Goal: Find contact information: Find contact information

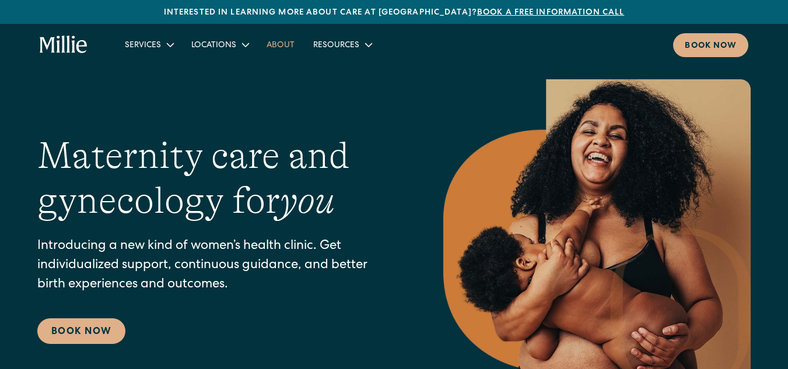
click at [270, 36] on link "About" at bounding box center [280, 44] width 47 height 19
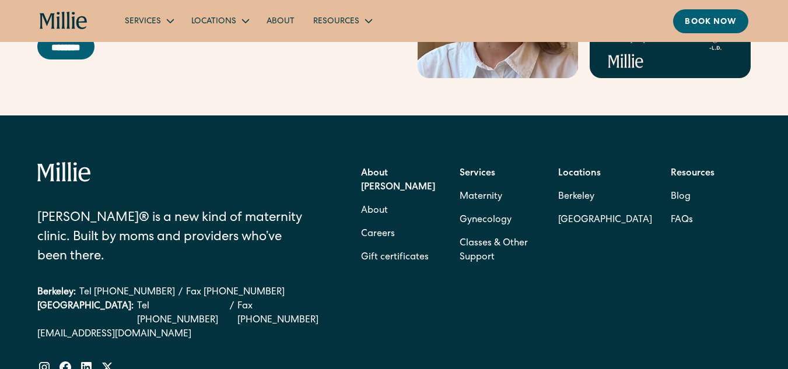
scroll to position [3700, 0]
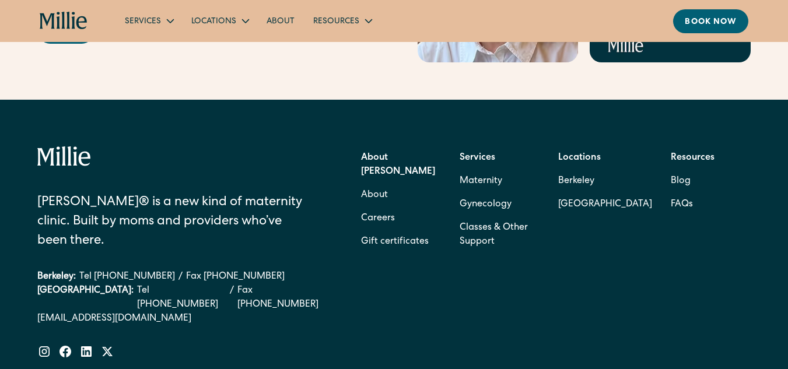
click at [164, 327] on div "[PERSON_NAME]® is a new kind of maternity clinic. Built by moms and providers w…" at bounding box center [183, 252] width 292 height 212
drag, startPoint x: 32, startPoint y: 307, endPoint x: 139, endPoint y: 316, distance: 107.7
click at [142, 317] on div "[PERSON_NAME]® is a new kind of maternity clinic. Built by moms and providers w…" at bounding box center [394, 310] width 788 height 420
copy div "[EMAIL_ADDRESS][DOMAIN_NAME]"
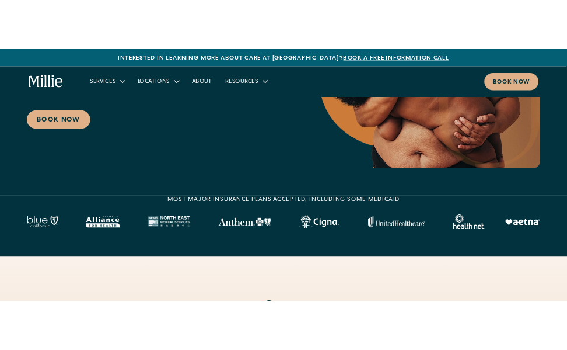
scroll to position [350, 0]
